Goal: Task Accomplishment & Management: Use online tool/utility

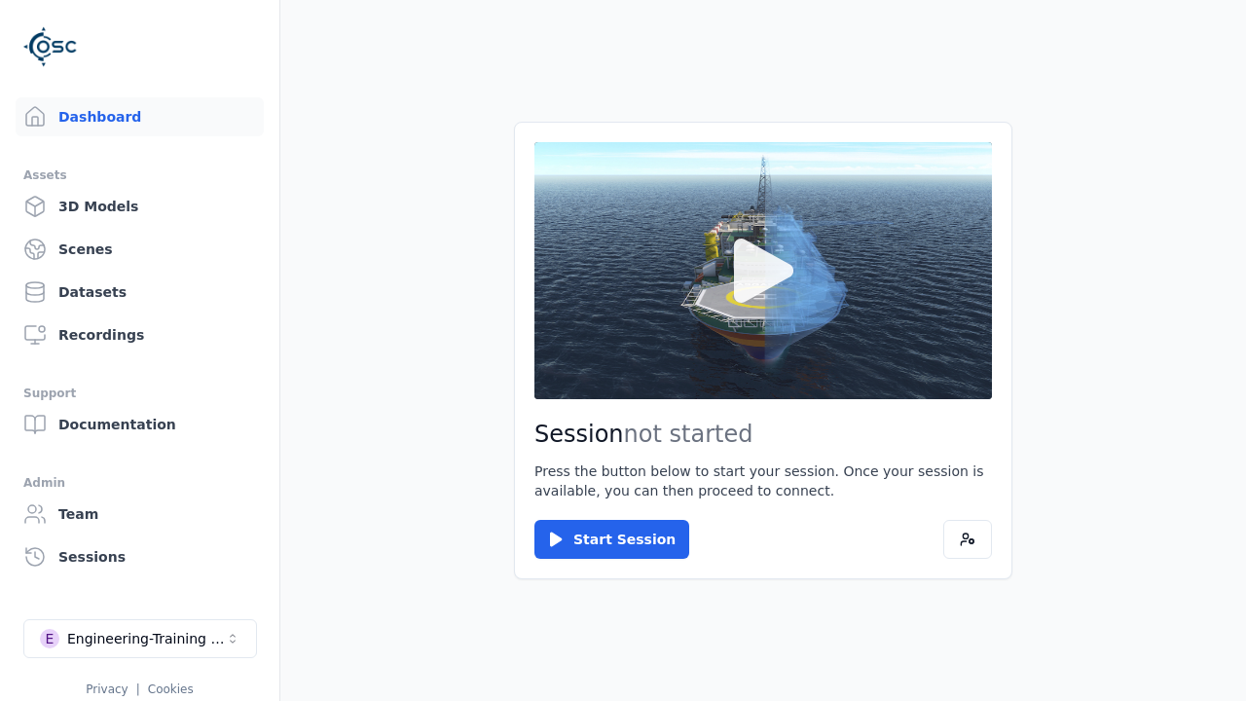
click at [744, 299] on icon at bounding box center [763, 270] width 59 height 64
click at [763, 271] on icon at bounding box center [763, 270] width 59 height 64
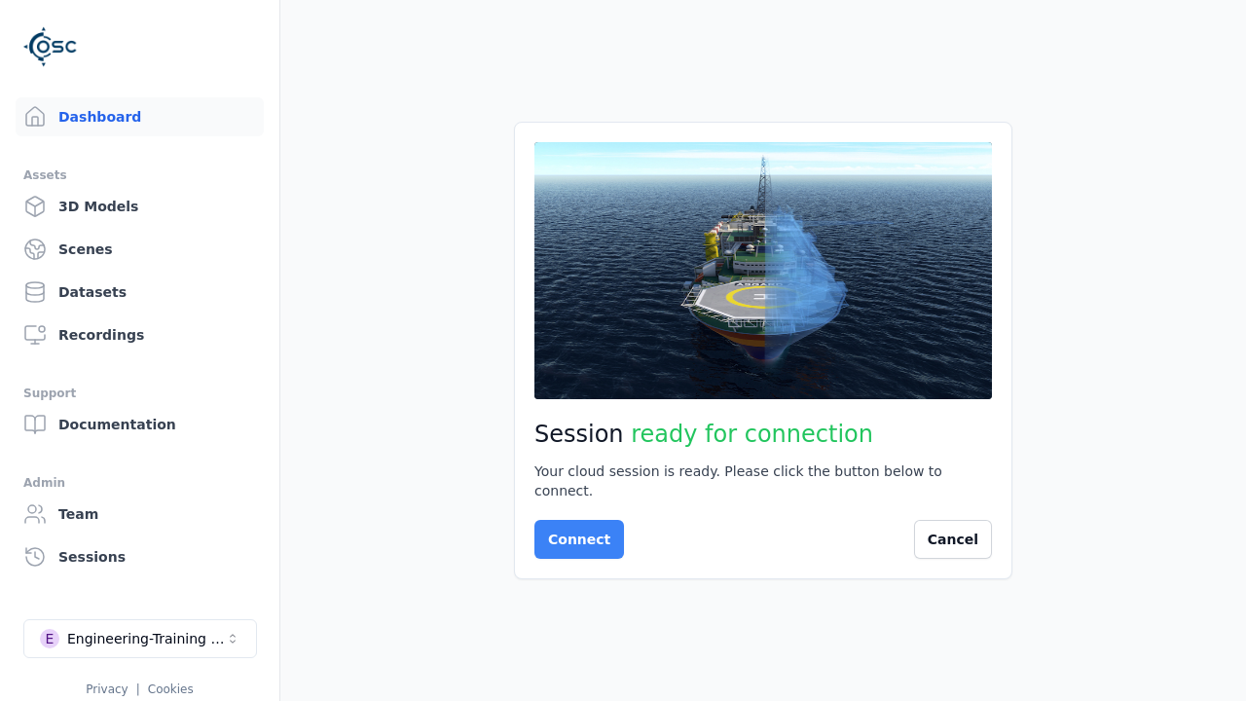
click at [572, 533] on button "Connect" at bounding box center [579, 539] width 90 height 39
click at [573, 530] on button "Connect" at bounding box center [579, 539] width 90 height 39
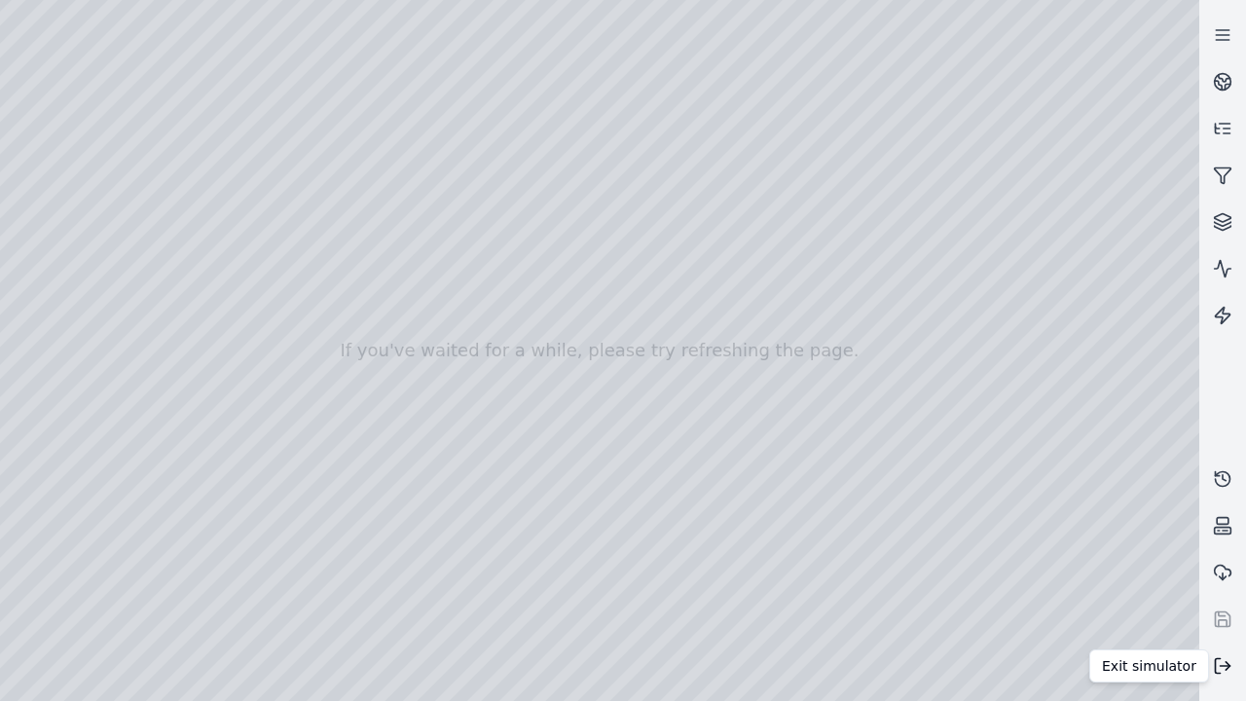
click at [1220, 659] on icon at bounding box center [1218, 666] width 5 height 15
click at [1223, 666] on line at bounding box center [1226, 666] width 10 height 0
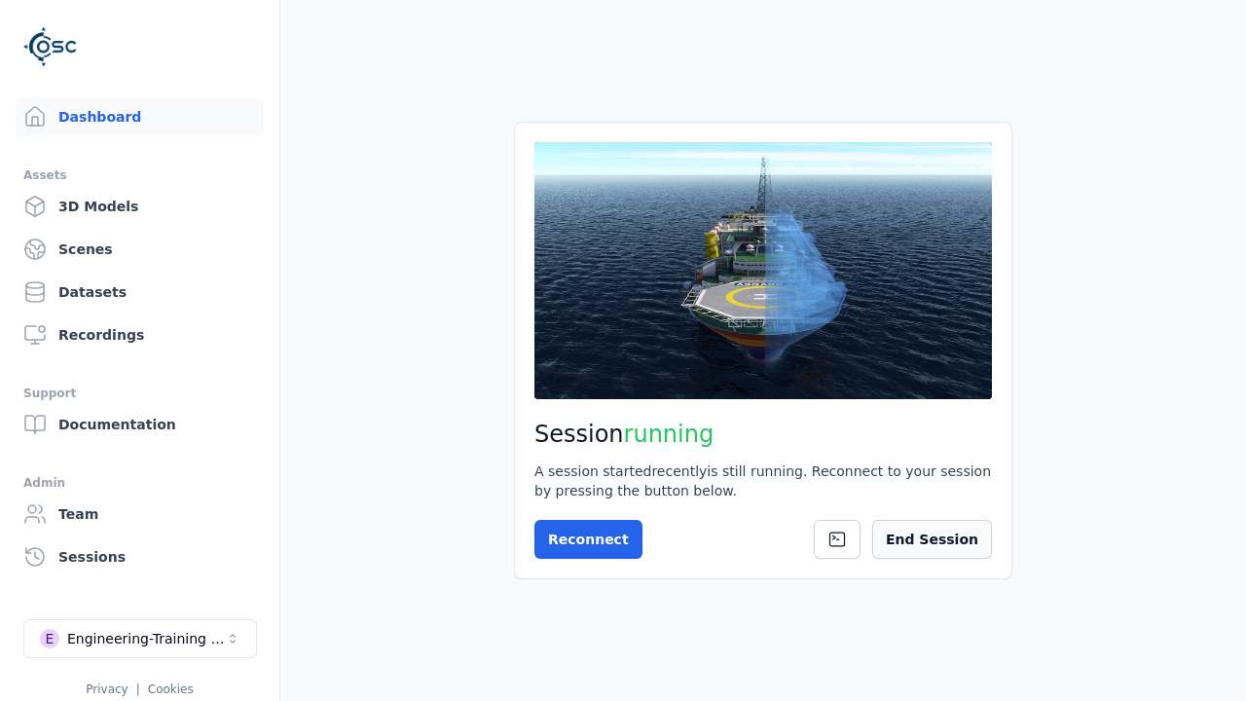
click at [945, 538] on button "End Session" at bounding box center [932, 539] width 120 height 39
click at [941, 539] on button "End Session" at bounding box center [932, 539] width 120 height 39
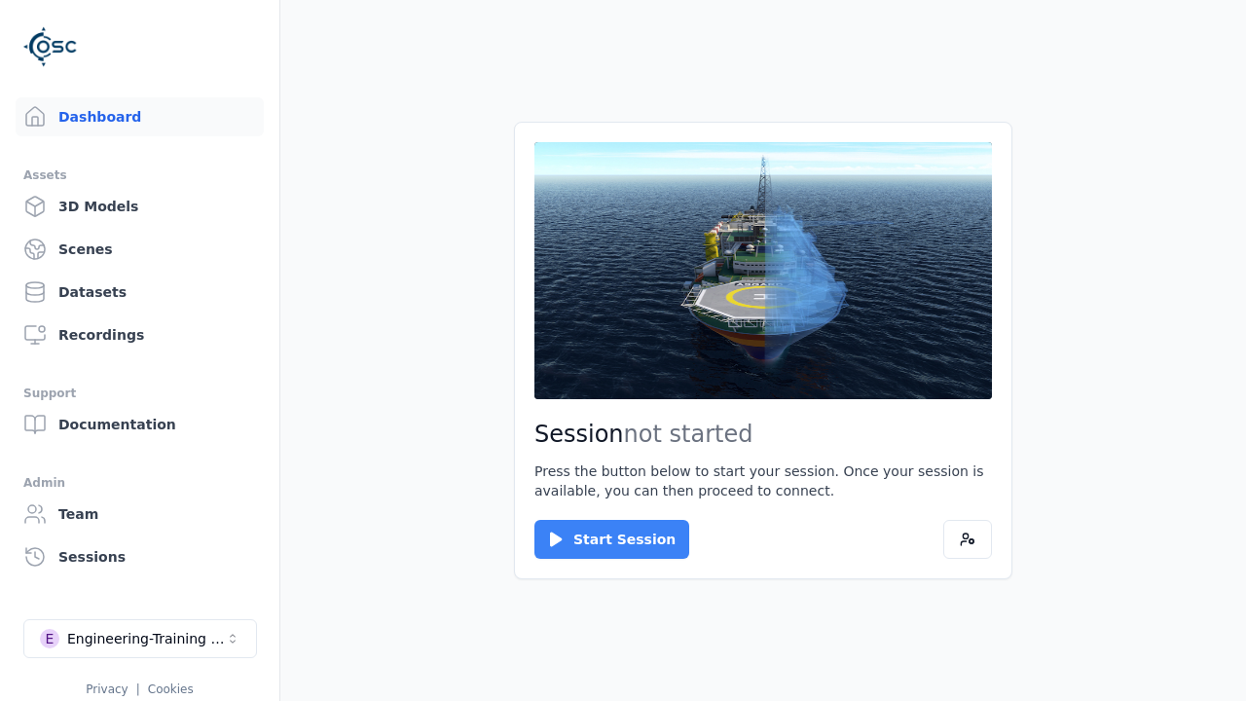
click at [603, 529] on button "Start Session" at bounding box center [611, 539] width 155 height 39
click at [600, 539] on button "Start Session" at bounding box center [611, 539] width 155 height 39
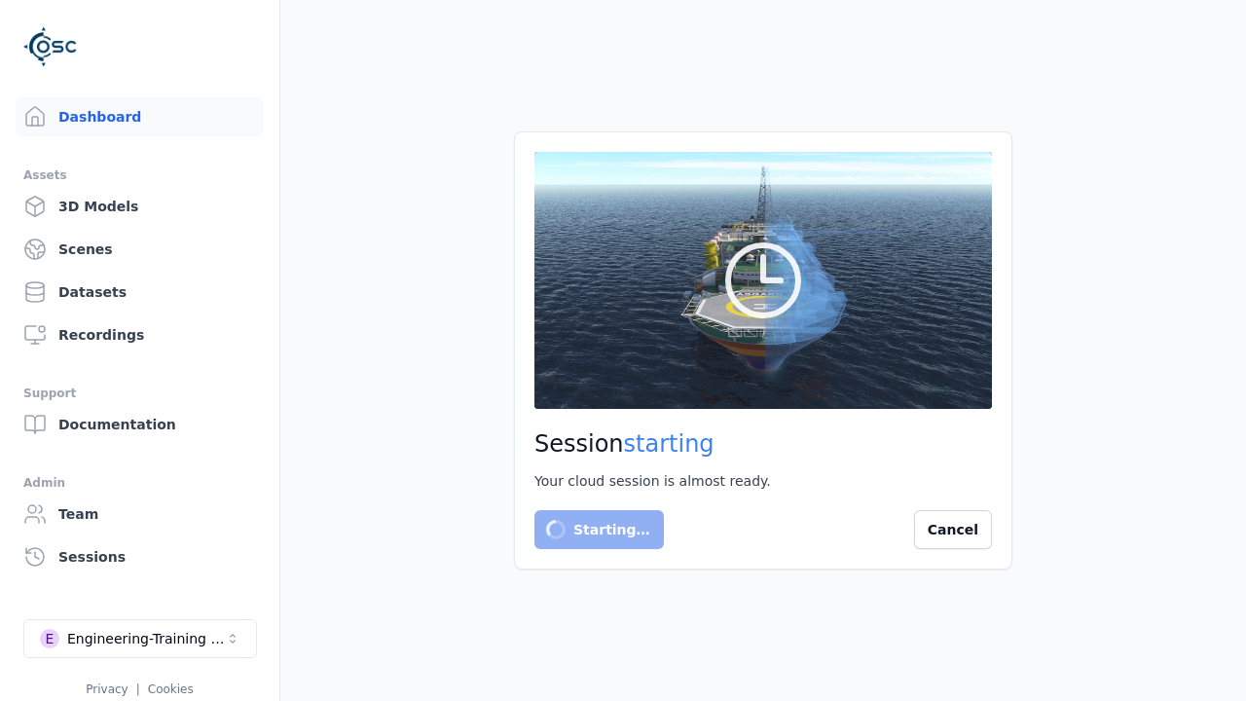
drag, startPoint x: 543, startPoint y: 17, endPoint x: 639, endPoint y: -10, distance: 99.0
click at [639, 0] on html "Dashboard Assets 3D Models Scenes Datasets Recordings Support Documentation Adm…" at bounding box center [623, 350] width 1246 height 701
click at [645, 11] on x-pw-glass at bounding box center [623, 350] width 1246 height 701
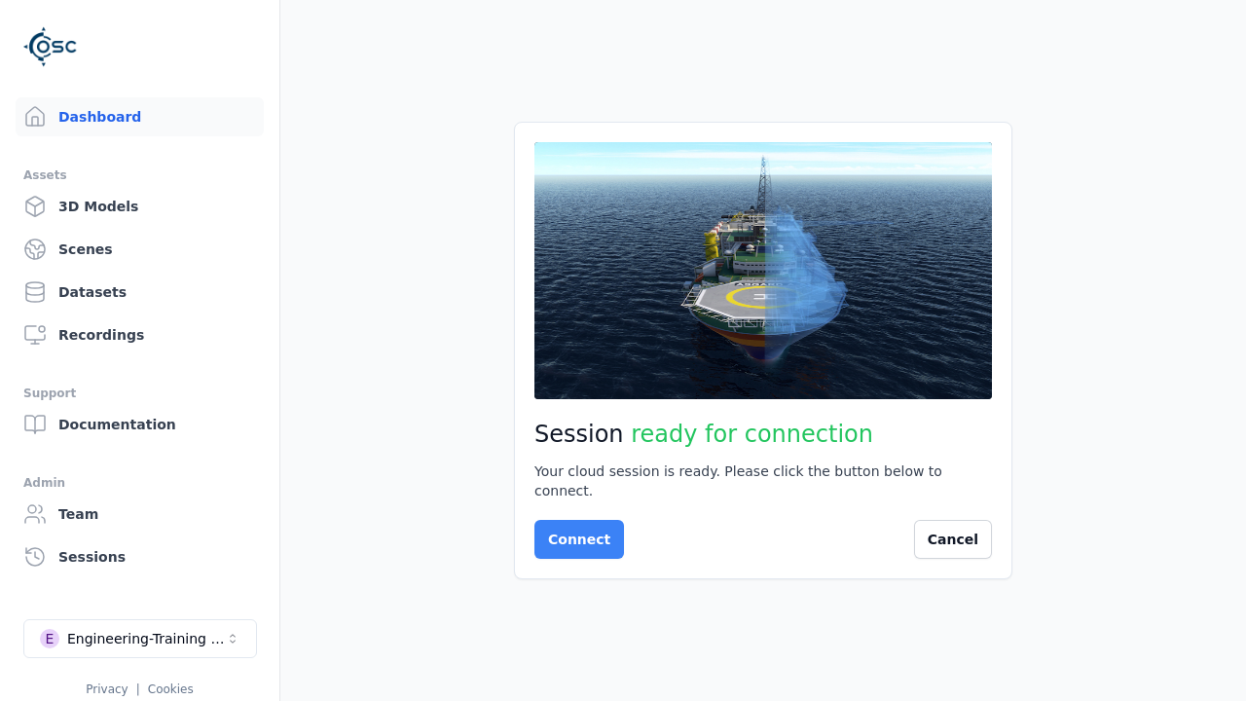
click at [551, 541] on button "Connect" at bounding box center [579, 539] width 90 height 39
click at [573, 530] on button "Connect" at bounding box center [579, 539] width 90 height 39
